Goal: Find specific page/section: Find specific page/section

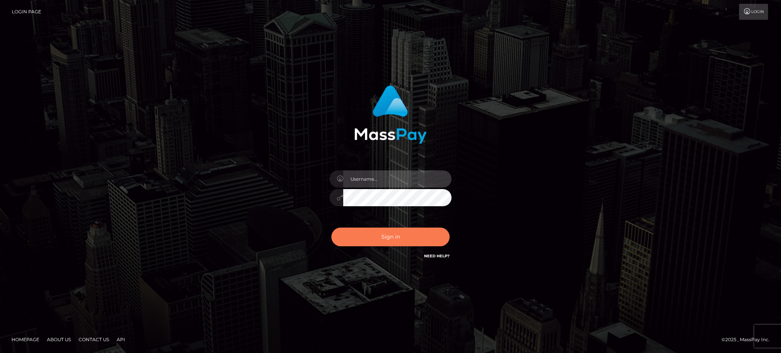
type input "Gaizelle"
click at [374, 234] on button "Sign in" at bounding box center [391, 237] width 118 height 19
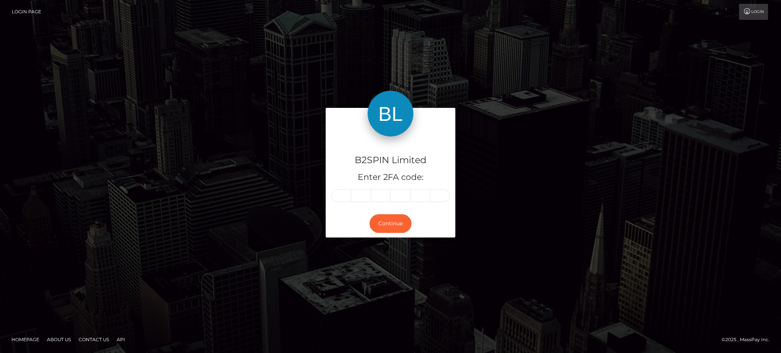
click at [332, 198] on div at bounding box center [391, 195] width 118 height 13
click at [339, 196] on input "text" at bounding box center [342, 195] width 20 height 13
type input "1"
type input "2"
type input "3"
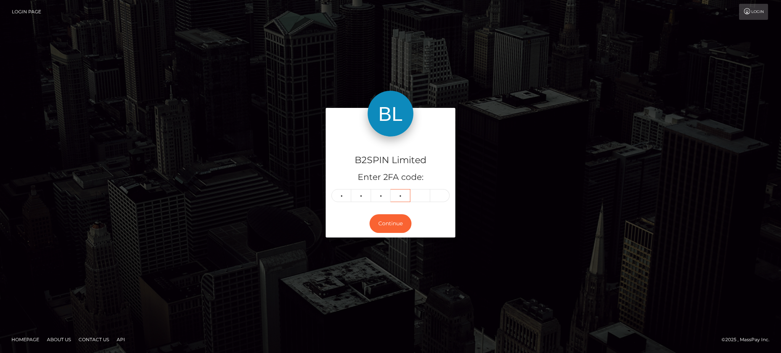
type input "9"
type input "4"
type input "9"
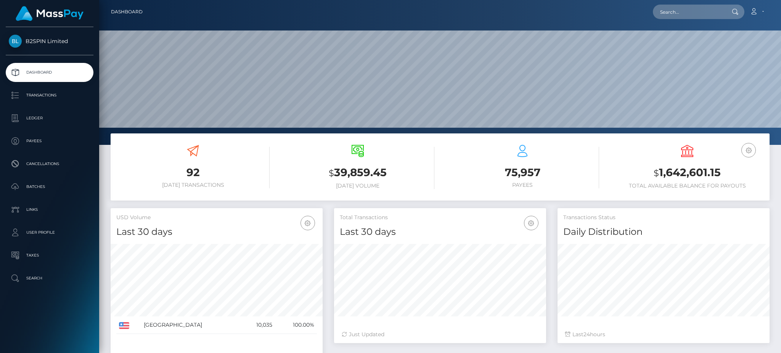
scroll to position [135, 212]
click at [676, 10] on input "text" at bounding box center [689, 12] width 72 height 14
paste input "3195333"
click at [662, 11] on input "3195333" at bounding box center [689, 12] width 72 height 14
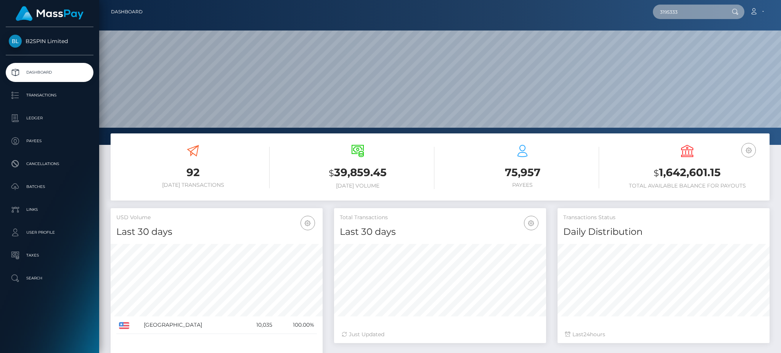
paste input "206"
click at [677, 12] on input "3195206" at bounding box center [689, 12] width 72 height 14
paste input "4813"
click at [662, 15] on input "3194813" at bounding box center [689, 12] width 72 height 14
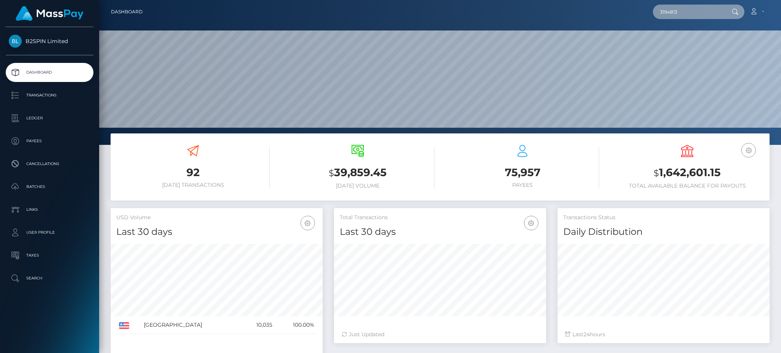
click at [662, 15] on input "3194813" at bounding box center [689, 12] width 72 height 14
paste input "776"
click at [668, 9] on input "3194776" at bounding box center [689, 12] width 72 height 14
paste input "1873791449"
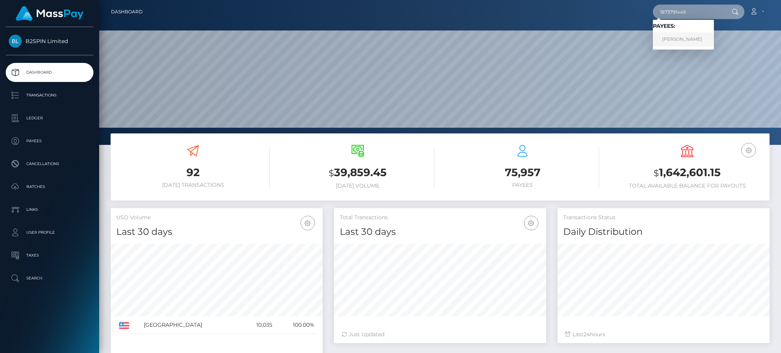
type input "1873791449"
click at [696, 37] on link "GURJOT SINGH" at bounding box center [683, 39] width 61 height 14
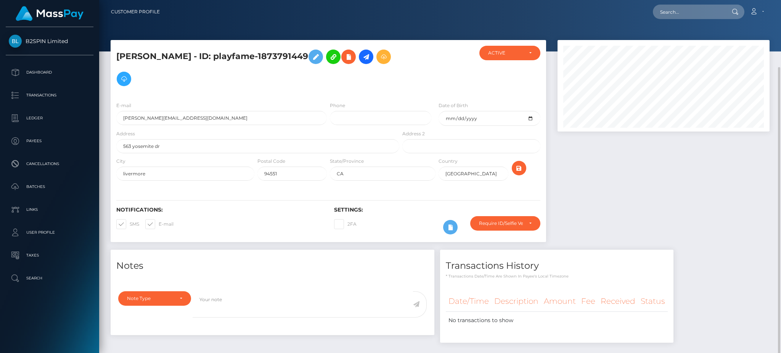
scroll to position [92, 212]
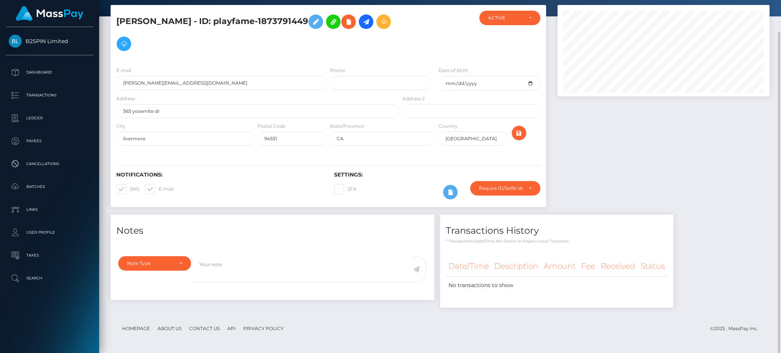
click at [627, 129] on div at bounding box center [664, 110] width 224 height 210
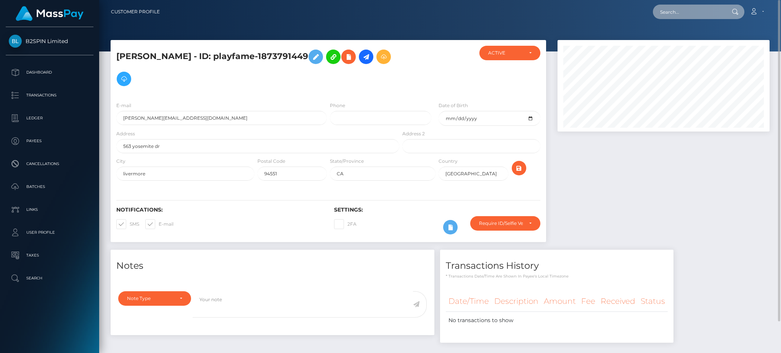
click at [661, 13] on input "text" at bounding box center [689, 12] width 72 height 14
paste input "1990496903"
type input "1990496903"
click at [686, 35] on link "JULIAN PEREZ" at bounding box center [683, 39] width 61 height 14
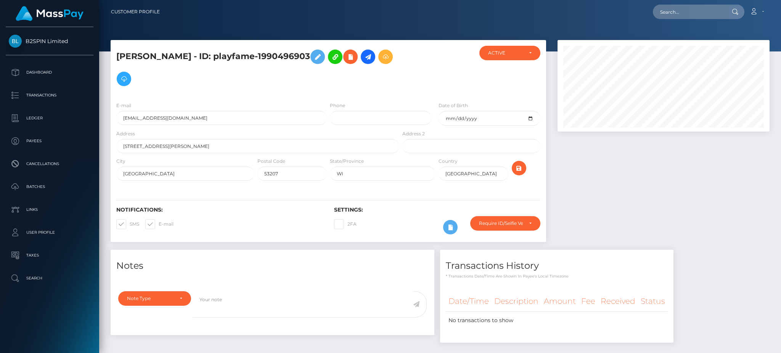
scroll to position [92, 212]
click at [652, 180] on div at bounding box center [664, 145] width 224 height 210
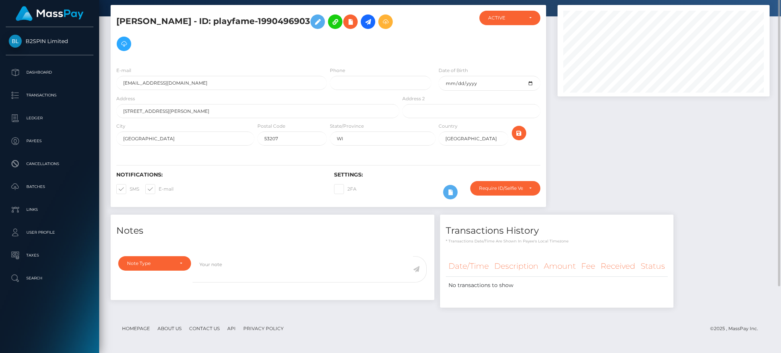
scroll to position [0, 0]
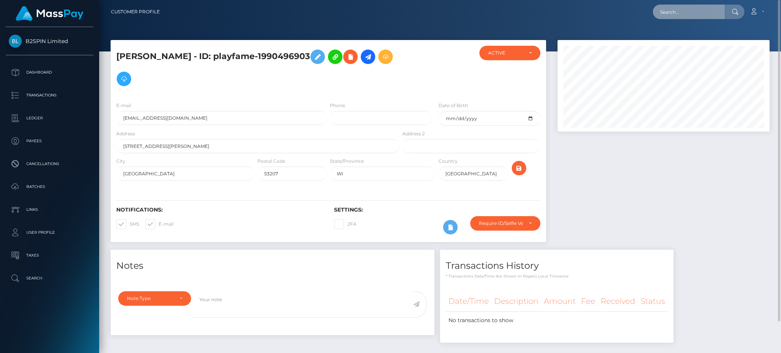
click at [692, 11] on input "text" at bounding box center [689, 12] width 72 height 14
paste input "1364300394"
type input "1364300394"
click at [673, 35] on link "TANYA TORRES" at bounding box center [683, 39] width 61 height 14
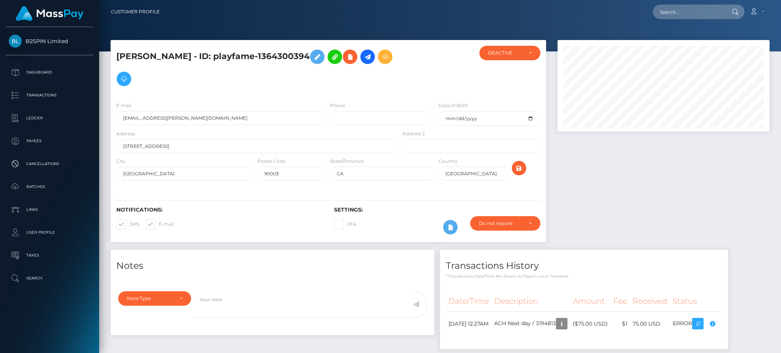
scroll to position [92, 212]
click at [620, 201] on div at bounding box center [664, 145] width 224 height 210
click at [663, 10] on input "text" at bounding box center [689, 12] width 72 height 14
paste input "912054866"
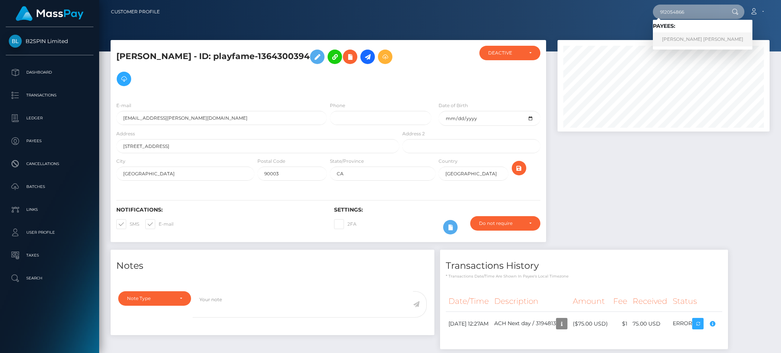
type input "912054866"
click at [681, 37] on link "[PERSON_NAME] [PERSON_NAME]" at bounding box center [703, 39] width 100 height 14
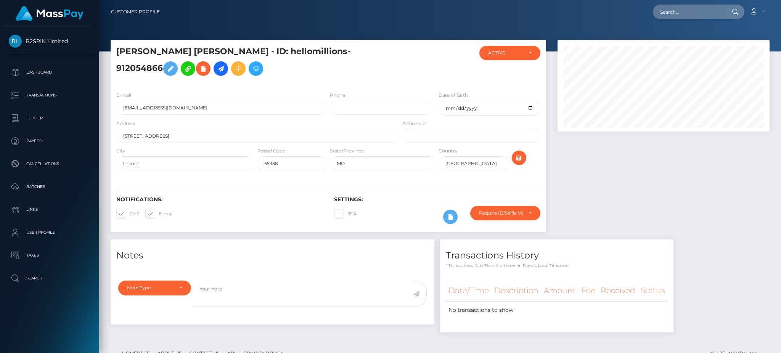
scroll to position [92, 212]
click at [649, 185] on div at bounding box center [664, 140] width 224 height 200
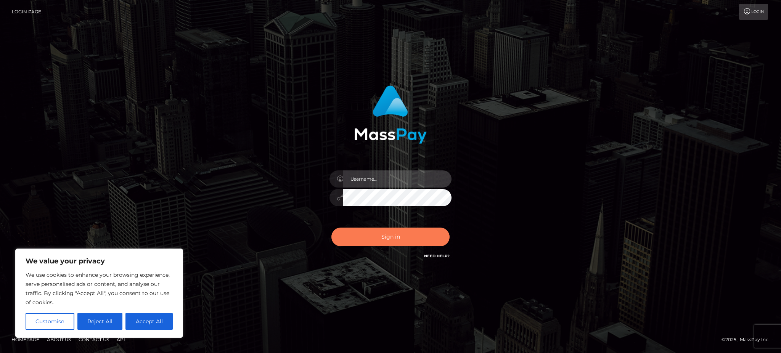
type input "Gaizelle"
click at [385, 240] on button "Sign in" at bounding box center [391, 237] width 118 height 19
